Goal: Task Accomplishment & Management: Manage account settings

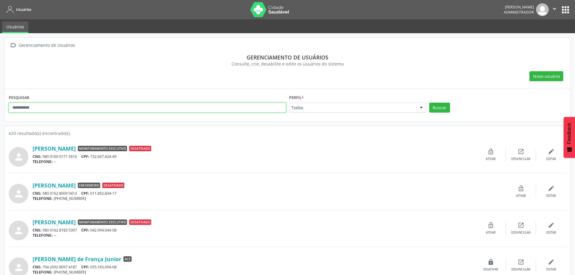
click at [58, 107] on input "text" at bounding box center [147, 108] width 277 height 10
type input "*******"
click at [429, 103] on button "Buscar" at bounding box center [439, 108] width 21 height 10
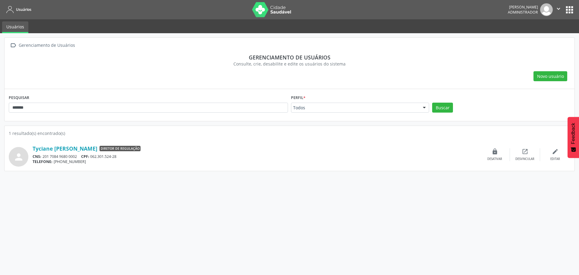
click at [573, 9] on button "apps" at bounding box center [570, 10] width 11 height 11
click at [550, 10] on img at bounding box center [546, 9] width 13 height 13
click at [558, 7] on icon "" at bounding box center [559, 8] width 7 height 7
drag, startPoint x: 535, startPoint y: 41, endPoint x: 537, endPoint y: 37, distance: 4.8
click at [536, 38] on ul "Configurações Sair" at bounding box center [543, 30] width 42 height 26
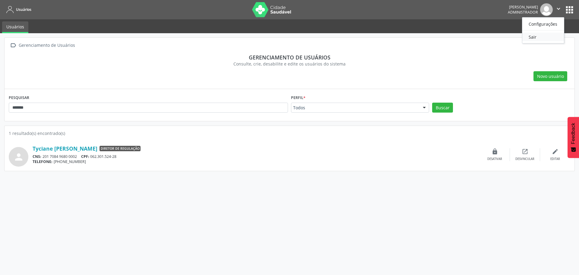
click at [537, 36] on link "Sair" at bounding box center [544, 37] width 42 height 8
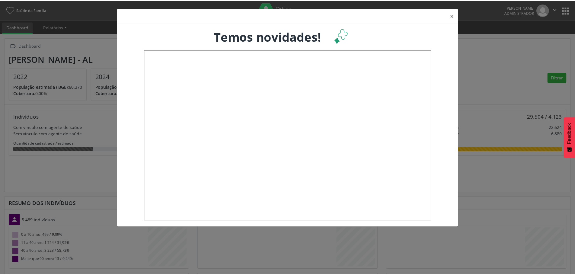
scroll to position [100, 190]
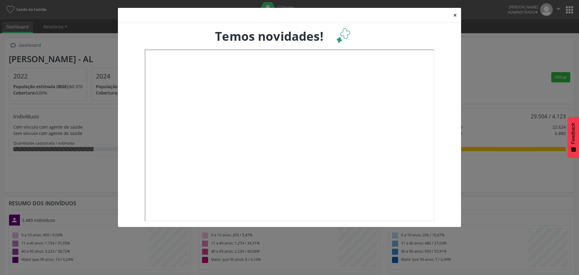
click at [457, 14] on button "×" at bounding box center [455, 15] width 12 height 15
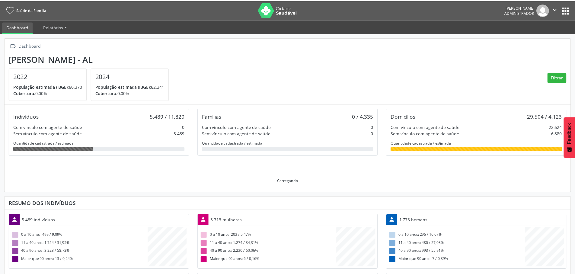
scroll to position [301676, 301588]
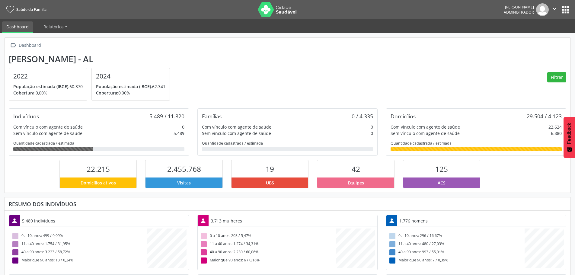
click at [552, 9] on icon "" at bounding box center [554, 8] width 7 height 7
click at [569, 10] on button "apps" at bounding box center [565, 10] width 11 height 11
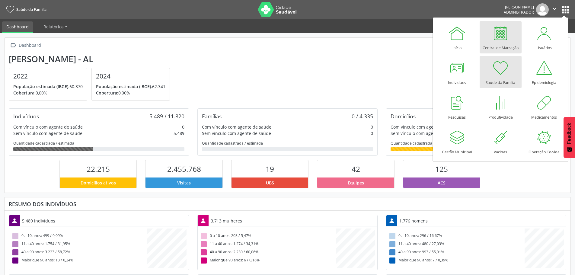
click at [500, 32] on div at bounding box center [500, 33] width 18 height 18
